Goal: Check status: Check status

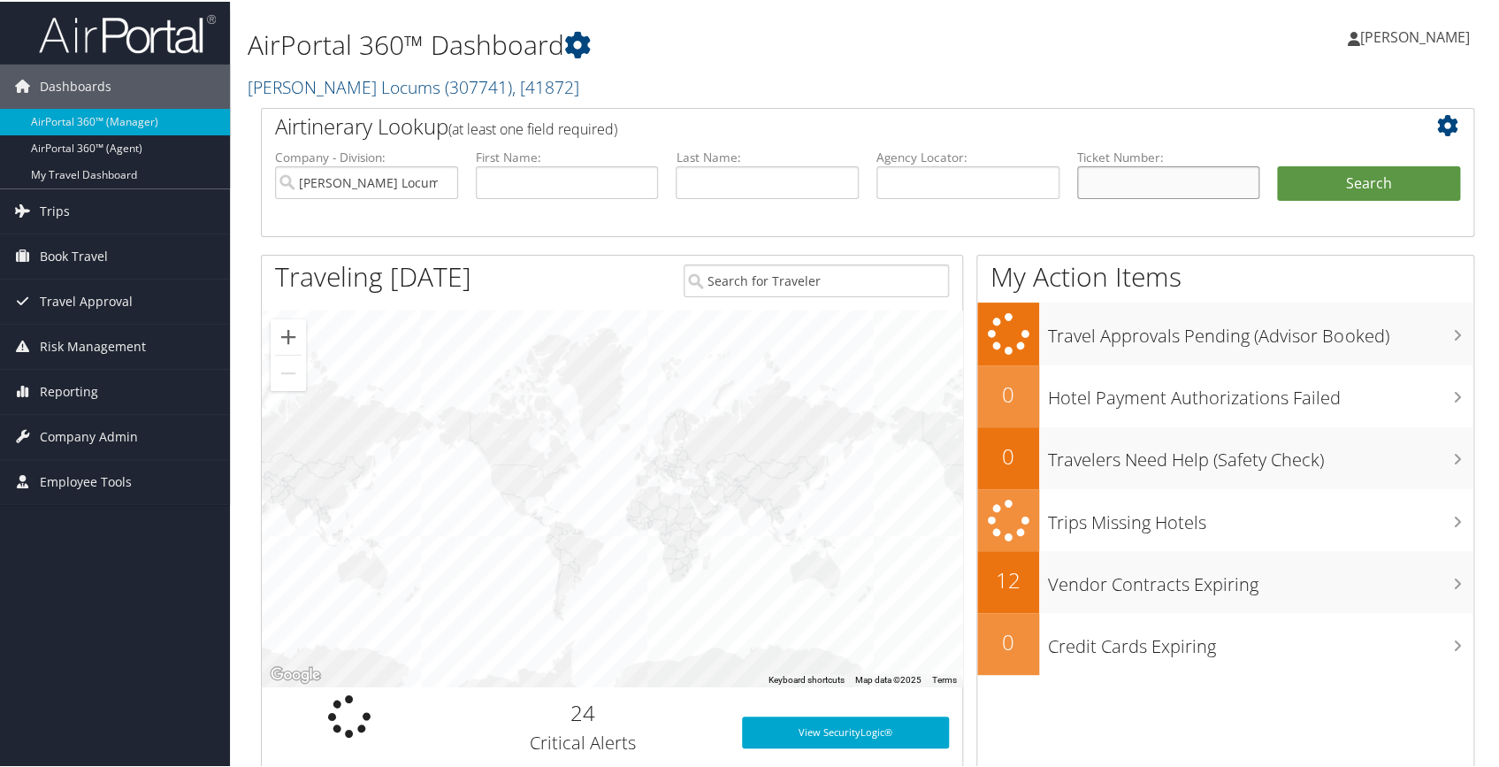
click at [1098, 175] on input "text" at bounding box center [1168, 181] width 183 height 33
click at [1123, 188] on input "text" at bounding box center [1168, 181] width 183 height 33
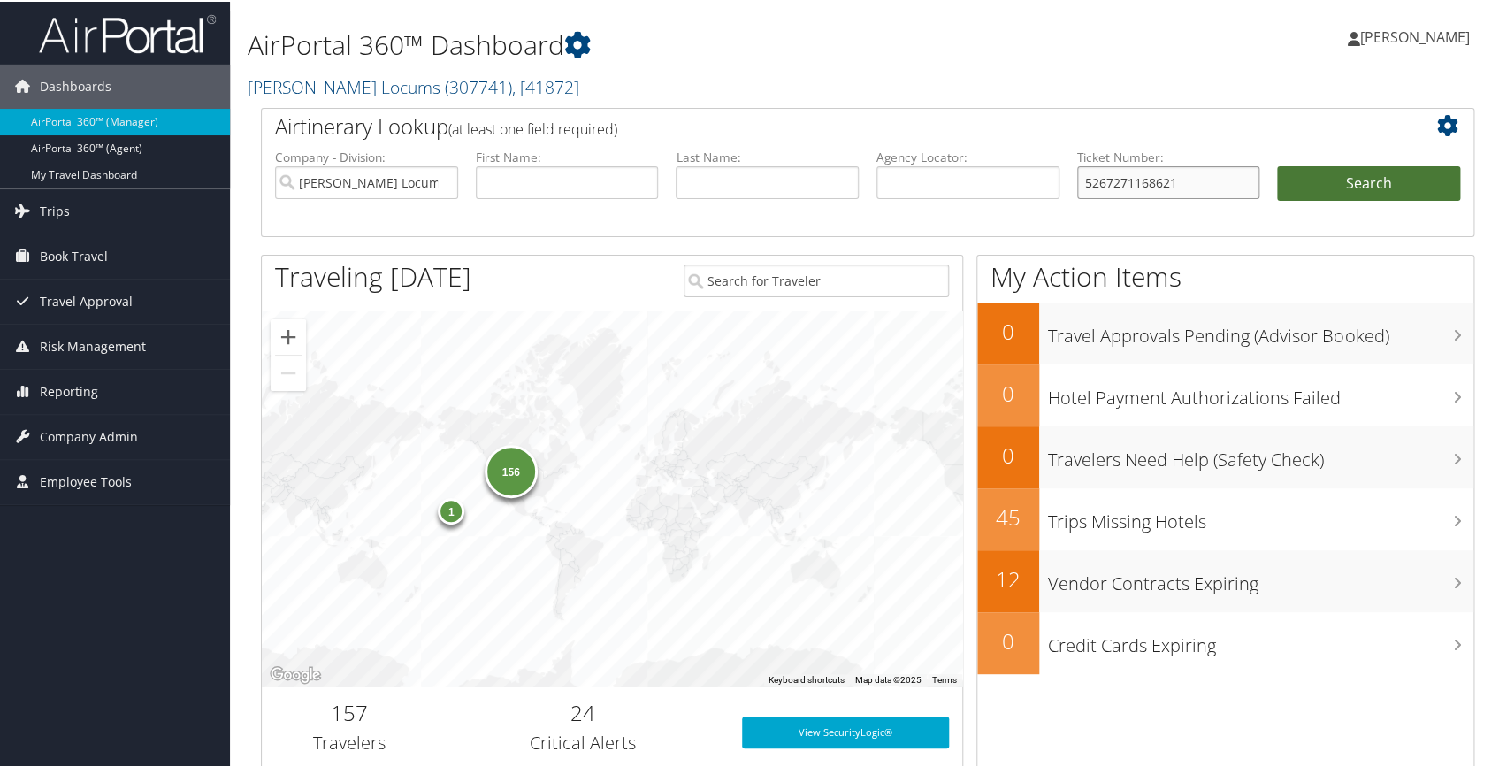
type input "5267271168621"
click at [1354, 176] on button "Search" at bounding box center [1368, 182] width 183 height 35
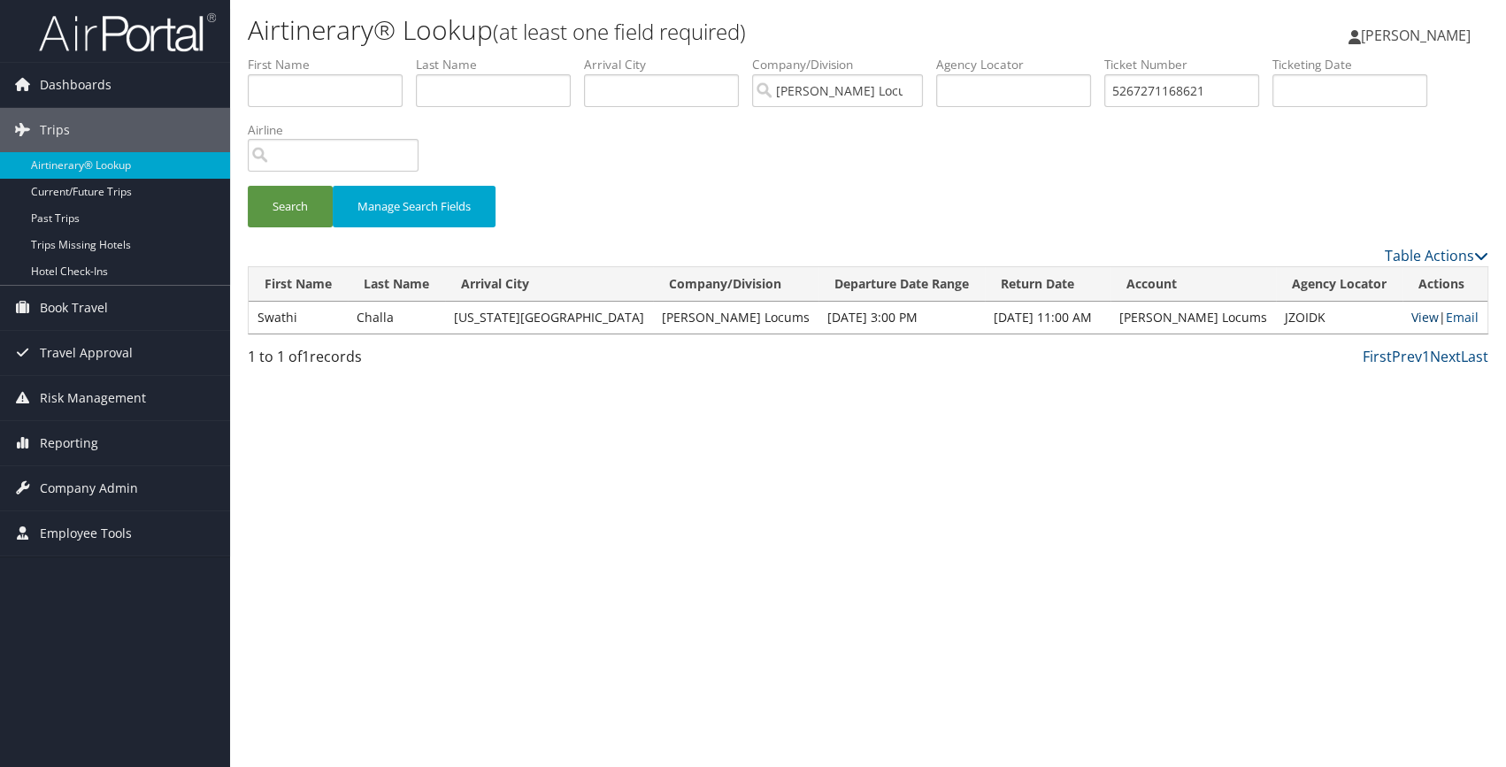
click at [1414, 318] on link "View" at bounding box center [1424, 317] width 27 height 17
